Goal: Information Seeking & Learning: Learn about a topic

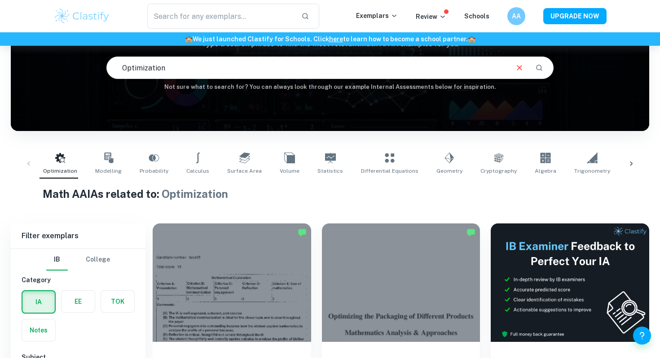
scroll to position [144, 0]
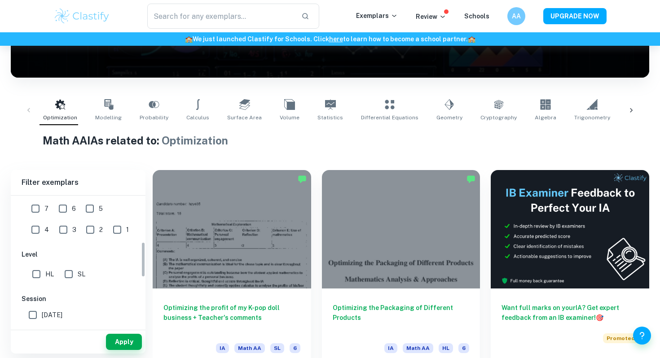
scroll to position [169, 0]
click at [43, 271] on input "HL" at bounding box center [36, 274] width 18 height 18
checkbox input "true"
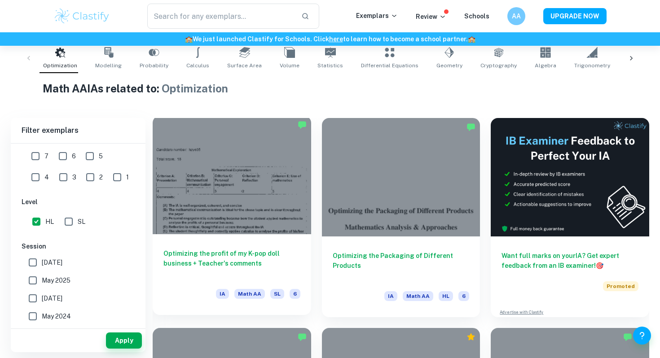
scroll to position [186, 0]
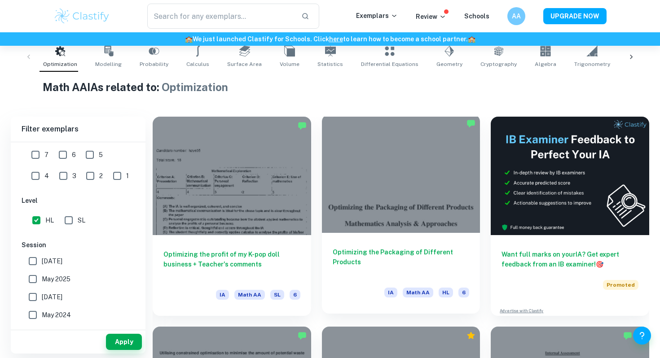
click at [433, 258] on h6 "Optimizing the Packaging of Different Products" at bounding box center [401, 262] width 137 height 30
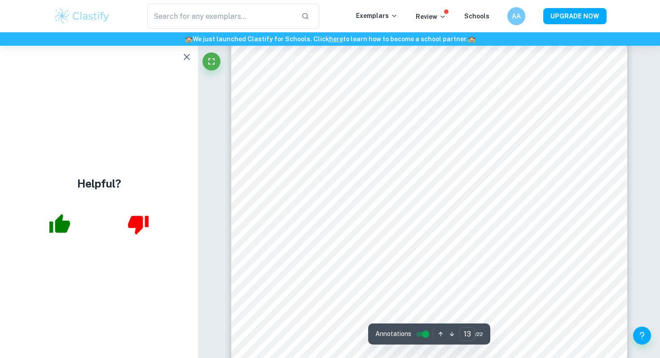
scroll to position [6550, 0]
type input "12"
